Goal: Task Accomplishment & Management: Manage account settings

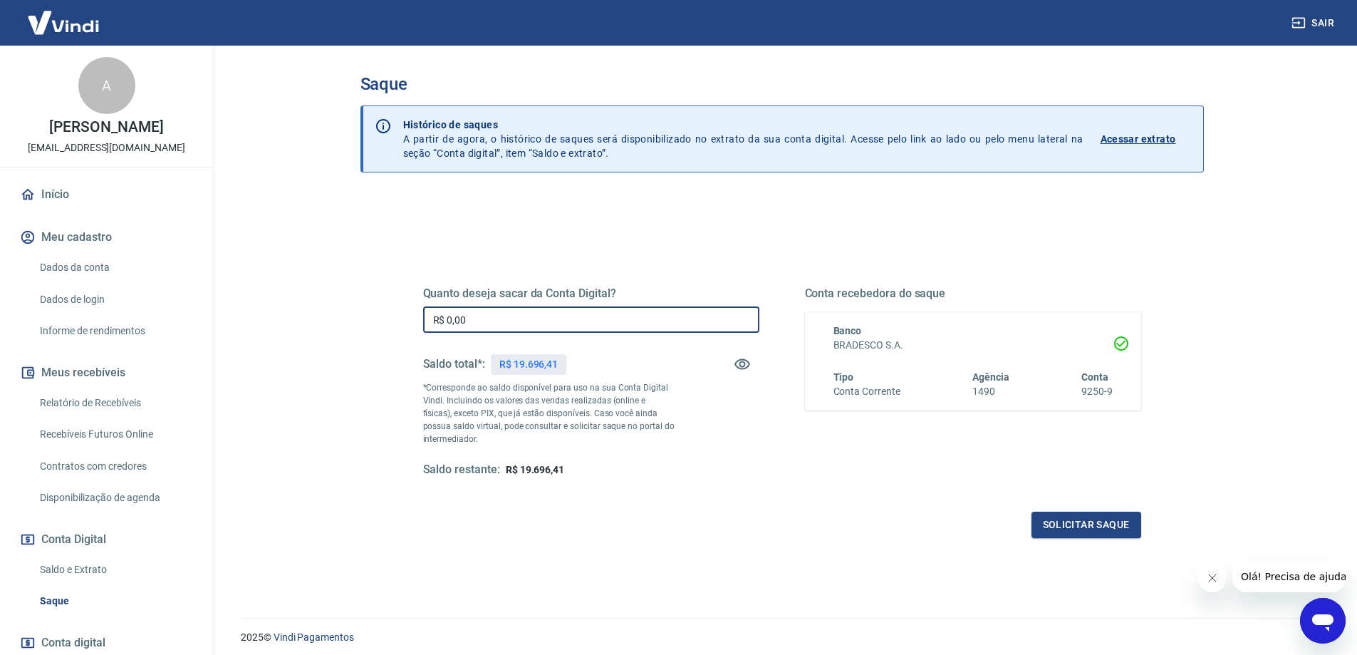
click at [724, 316] on input "R$ 0,00" at bounding box center [591, 319] width 336 height 26
type input "R$ 18.694,47"
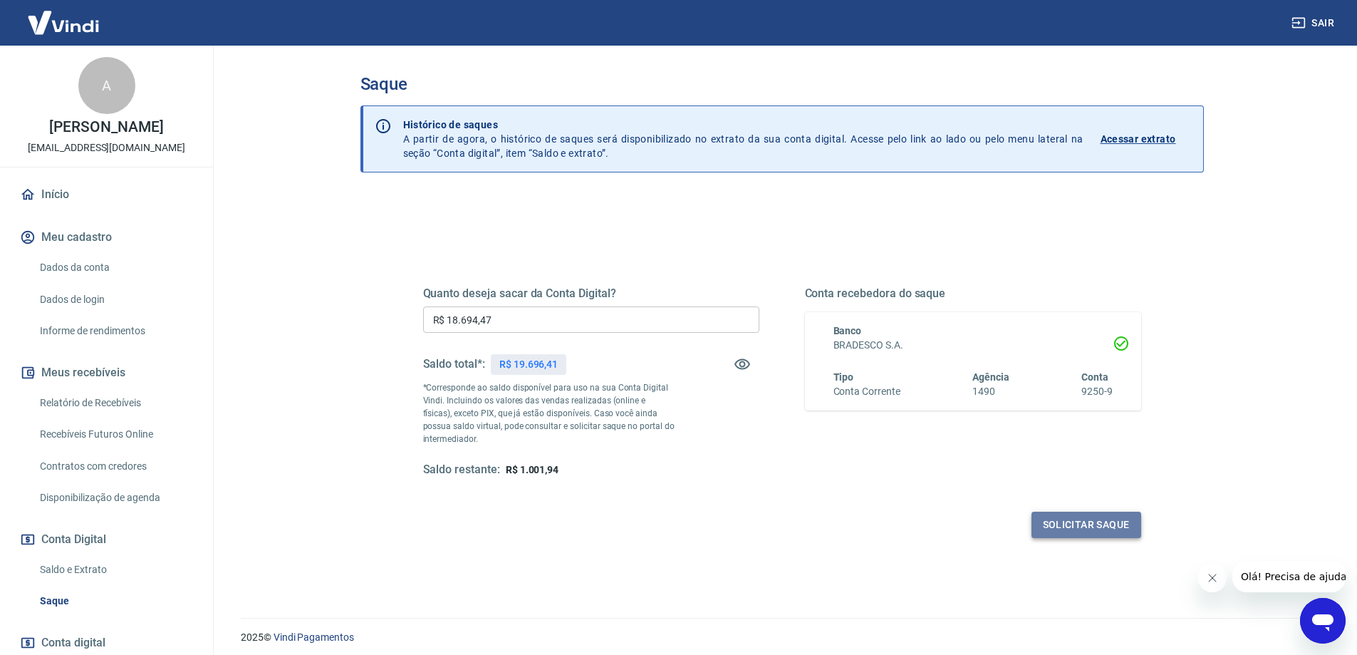
click at [1105, 527] on button "Solicitar saque" at bounding box center [1086, 524] width 110 height 26
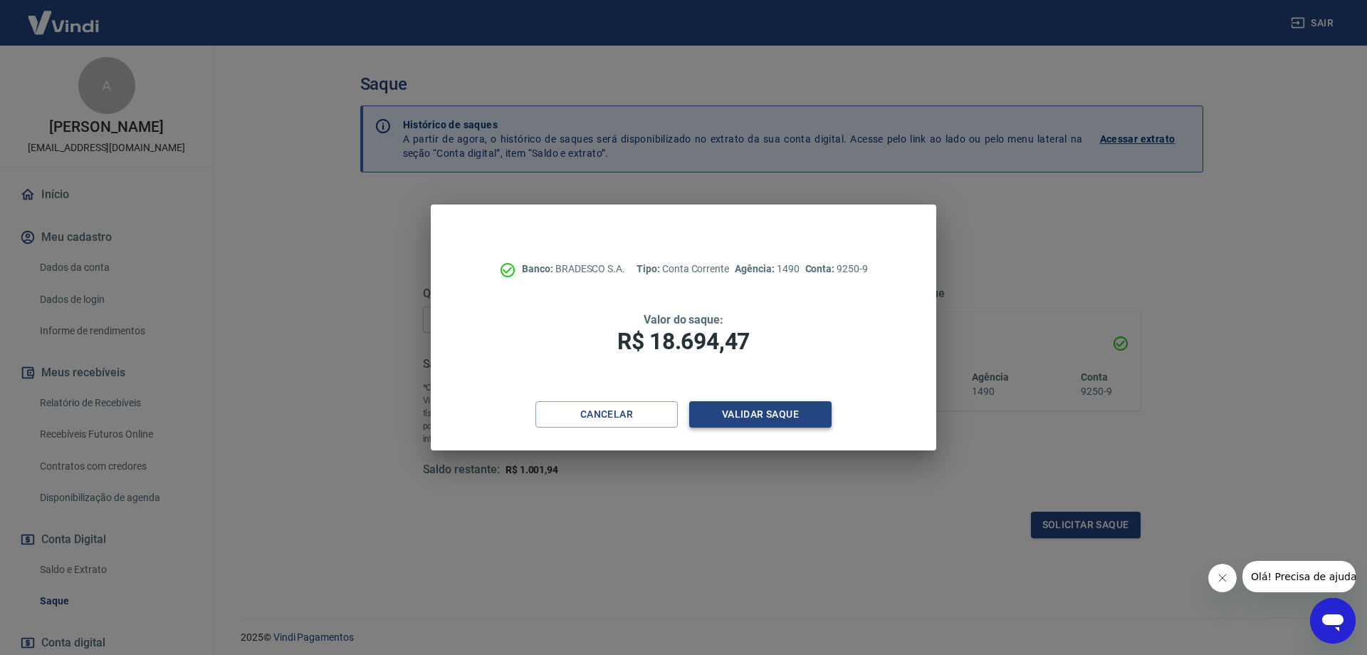
click at [765, 414] on button "Validar saque" at bounding box center [760, 414] width 142 height 26
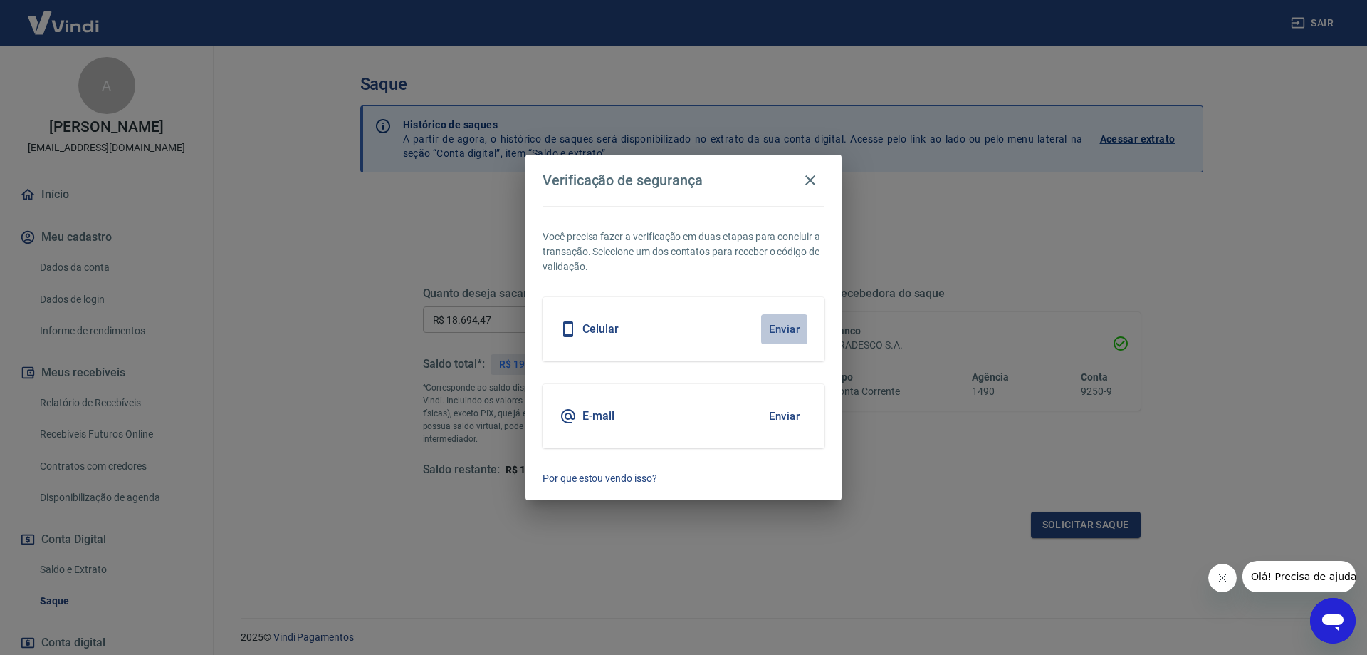
click at [785, 334] on button "Enviar" at bounding box center [784, 329] width 46 height 30
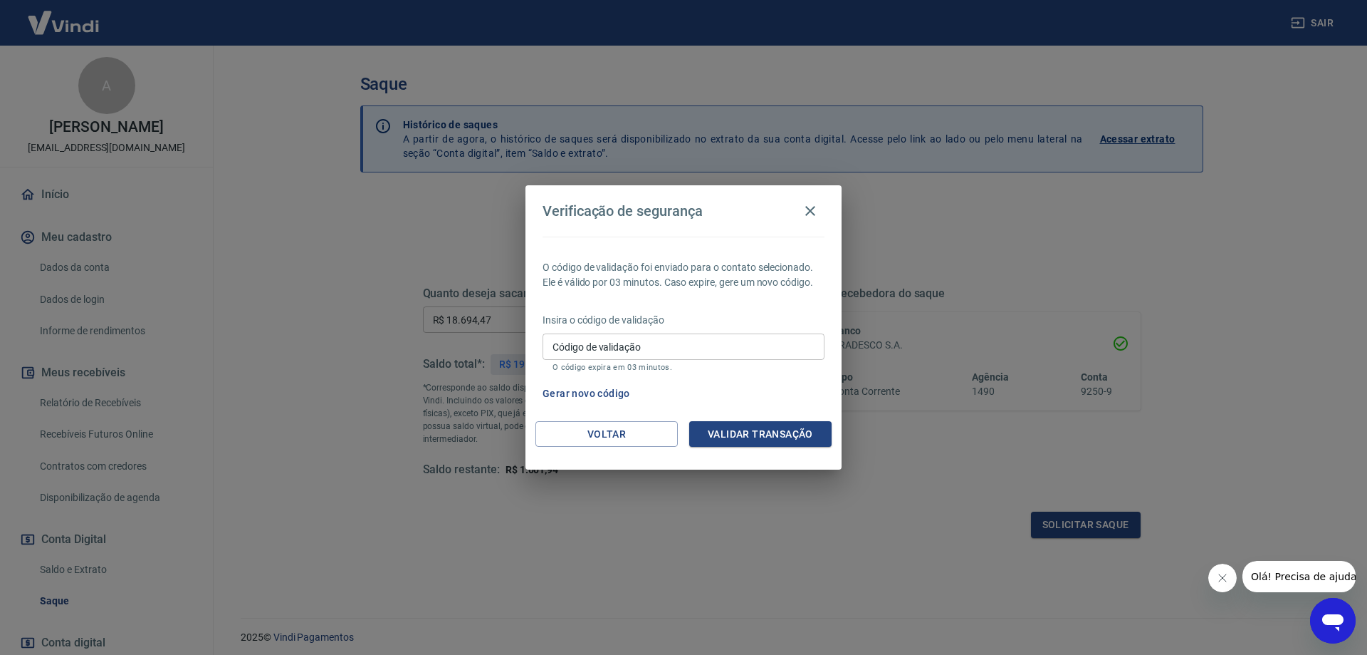
click at [771, 342] on input "Código de validação" at bounding box center [684, 346] width 282 height 26
click at [565, 363] on p "O código expira em 03 minutos." at bounding box center [684, 367] width 262 height 9
click at [601, 390] on button "Gerar novo código" at bounding box center [586, 393] width 99 height 26
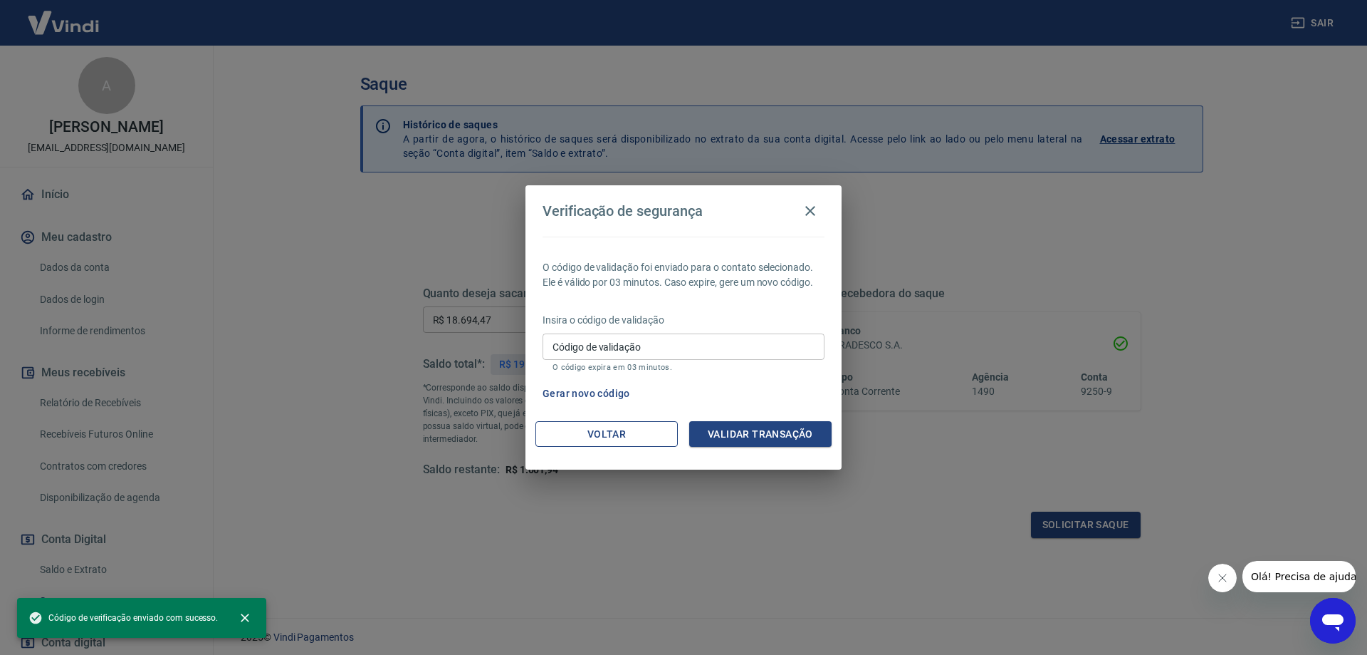
click at [648, 431] on button "Voltar" at bounding box center [607, 434] width 142 height 26
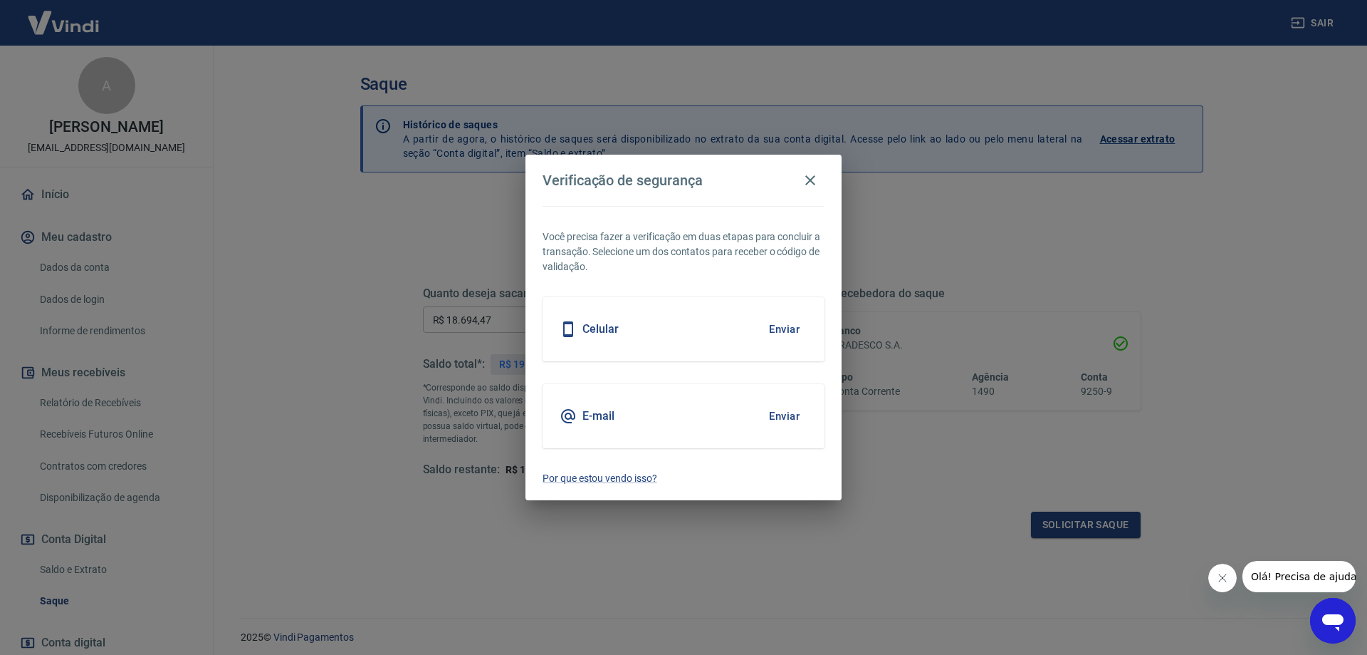
click at [781, 416] on button "Enviar" at bounding box center [784, 416] width 46 height 30
click at [781, 427] on button "Enviar" at bounding box center [784, 416] width 46 height 30
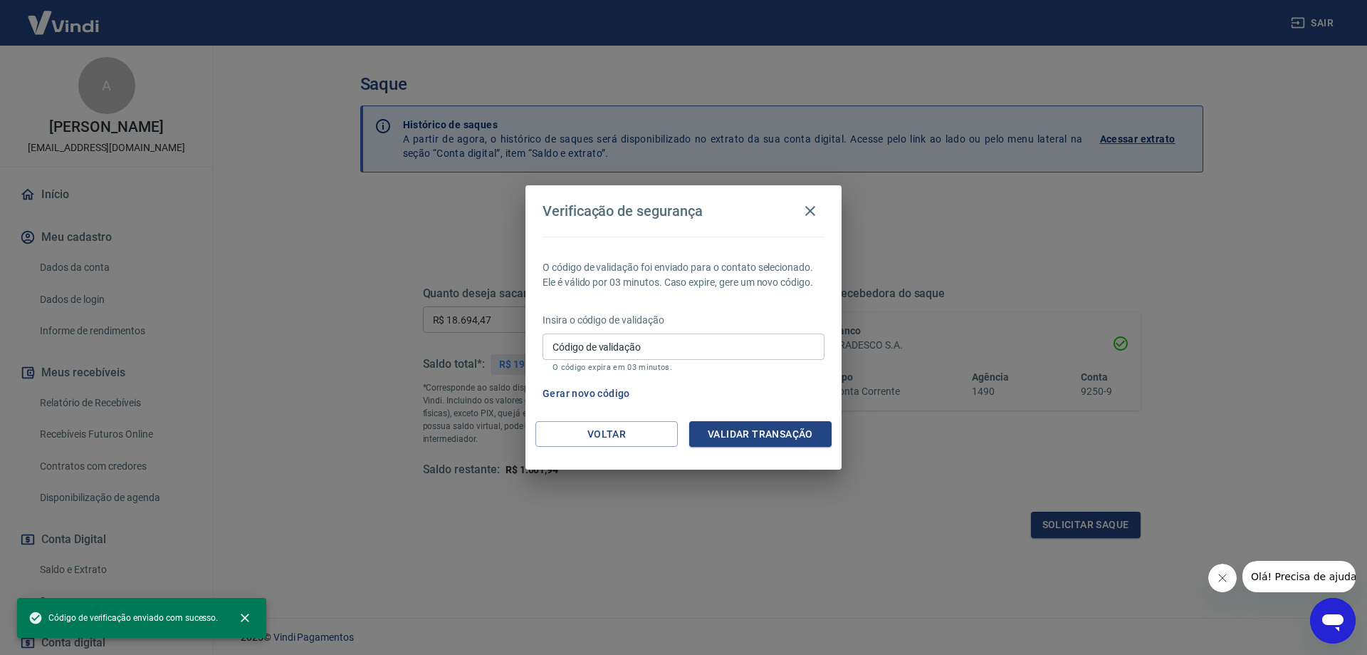
drag, startPoint x: 696, startPoint y: 336, endPoint x: 698, endPoint y: 343, distance: 7.4
click at [696, 336] on input "Código de validação" at bounding box center [684, 346] width 282 height 26
paste input "427870"
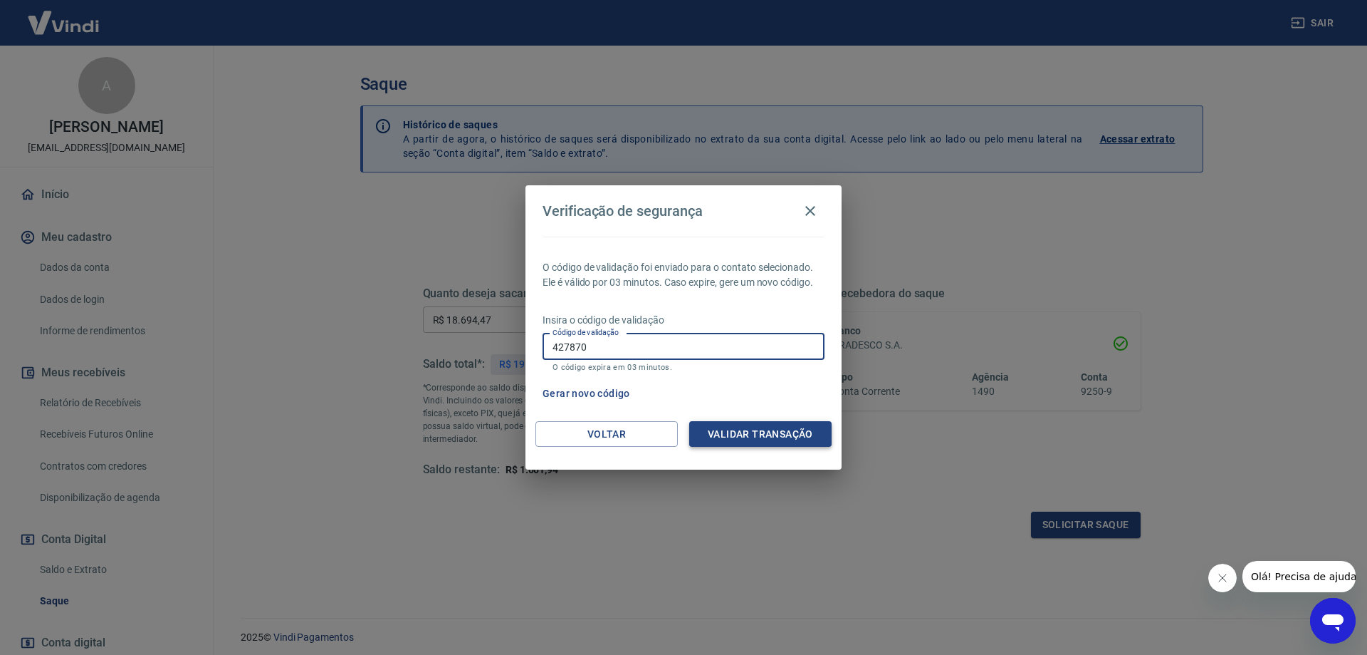
type input "427870"
click at [766, 422] on button "Validar transação" at bounding box center [760, 434] width 142 height 26
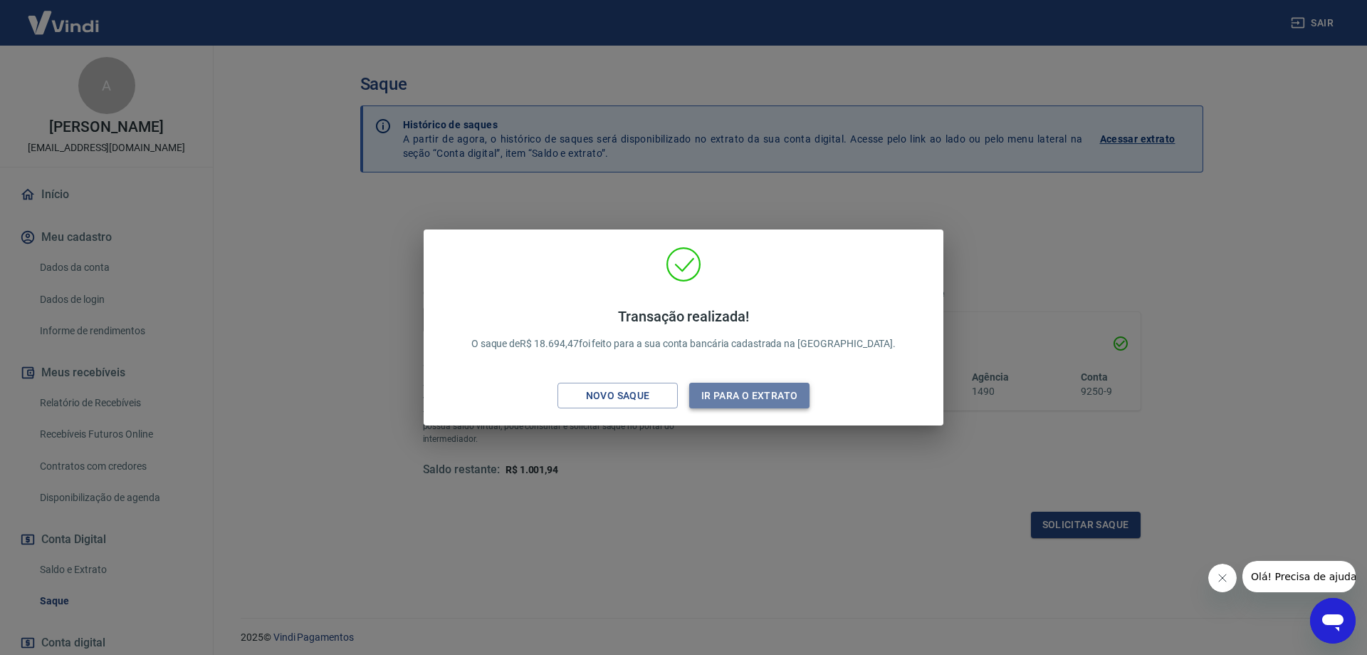
click at [769, 392] on button "Ir para o extrato" at bounding box center [749, 395] width 120 height 26
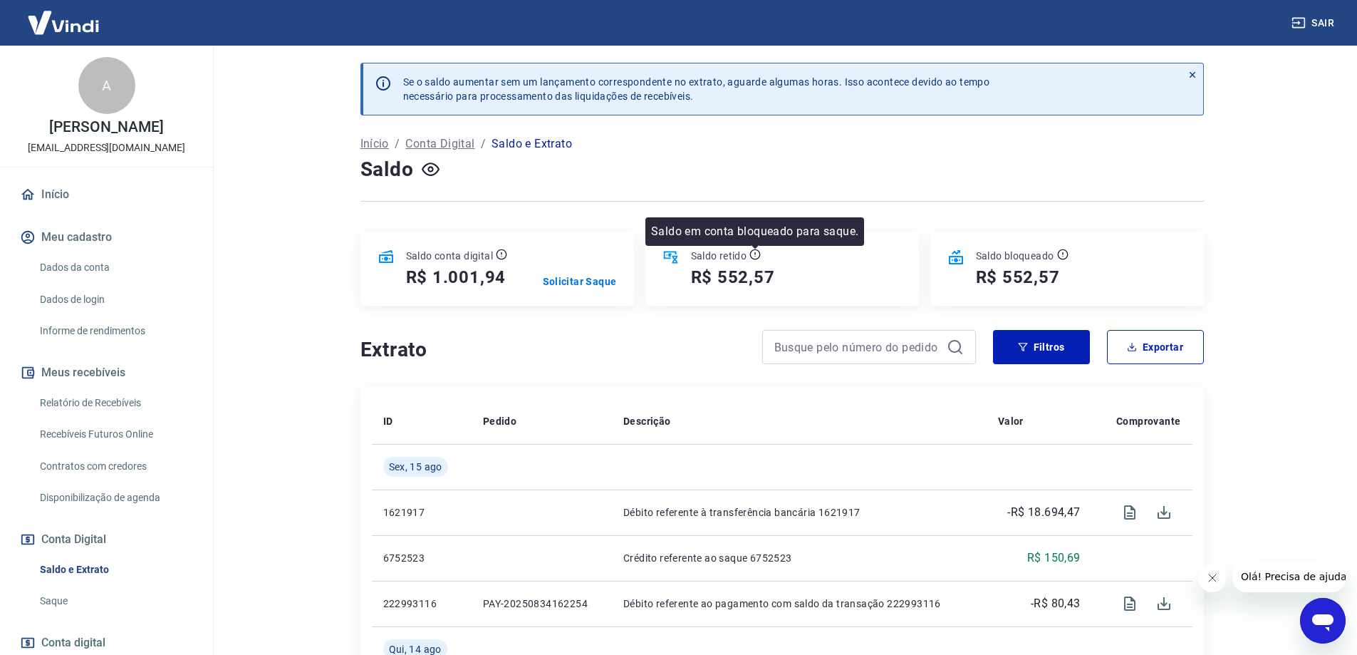
click at [752, 250] on icon at bounding box center [754, 254] width 11 height 11
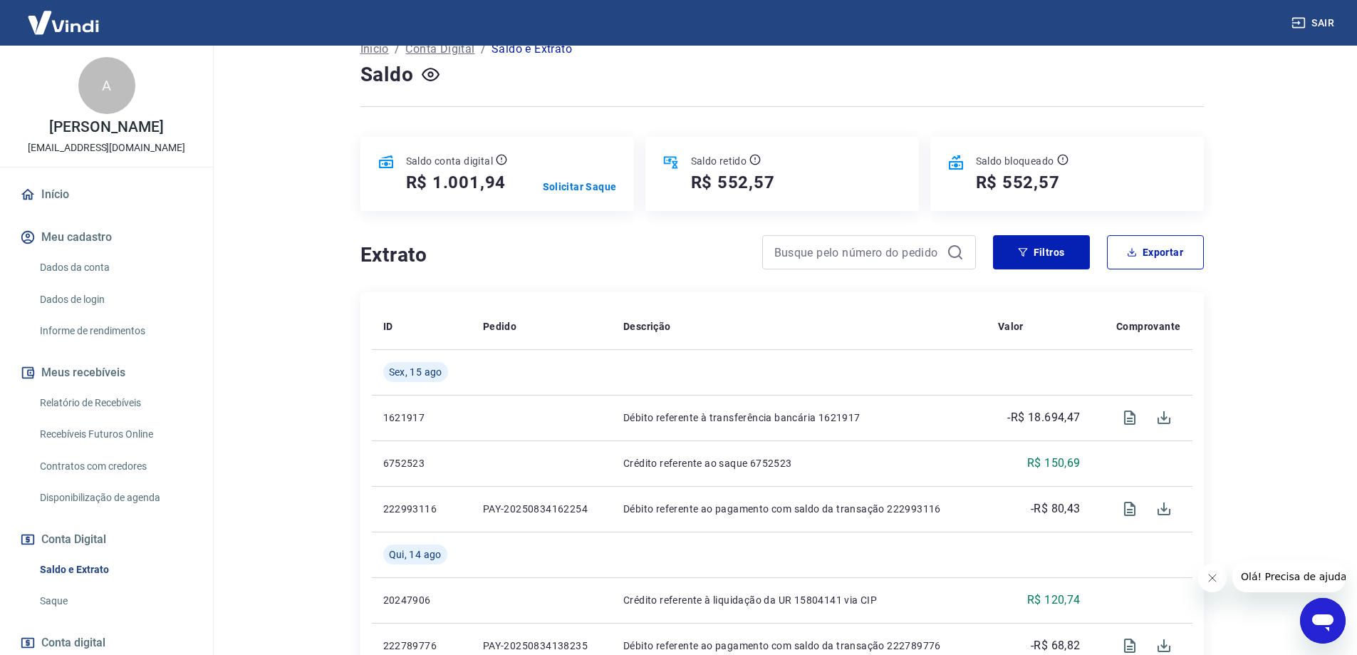
scroll to position [142, 0]
